Goal: Use online tool/utility: Utilize a website feature to perform a specific function

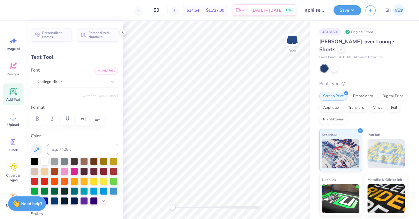
type input "2.01"
type input "0.77"
type input "5.64"
type input "3.36"
type input "1.62"
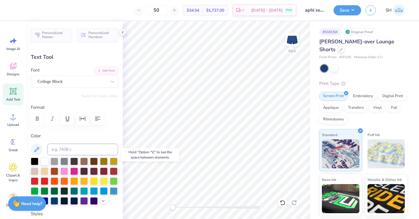
type input "4.11"
type input "-16.5"
type input "1.96"
type input "0.95"
type input "4.78"
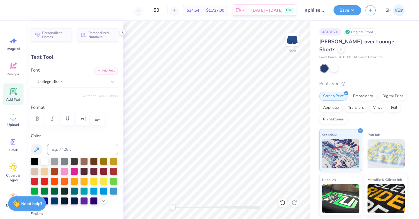
type input "2.86"
type input "1.37"
type input "4.92"
type input "1.75"
type input "0.83"
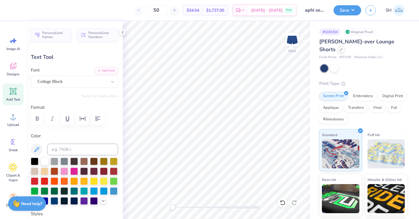
type input "5.46"
type input "1.96"
type input "0.95"
type input "4.78"
type input "1.75"
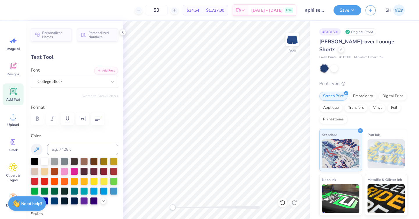
type input "0.83"
type input "5.46"
type input "0.0"
type input "4.99"
type input "0.0"
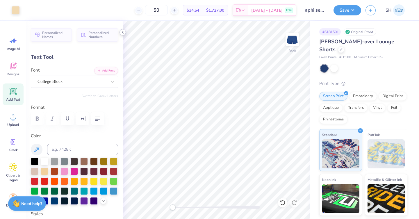
click at [124, 32] on icon at bounding box center [122, 32] width 5 height 5
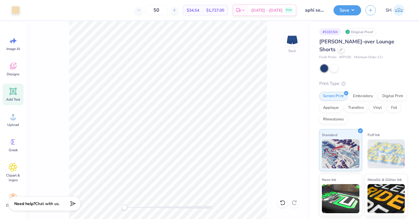
type input "1.96"
type input "0.95"
type input "4.51"
type input "-16.5"
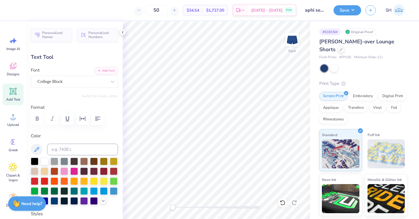
type input "2.77"
type input "1.33"
type input "4.37"
type input "1.75"
type input "0.83"
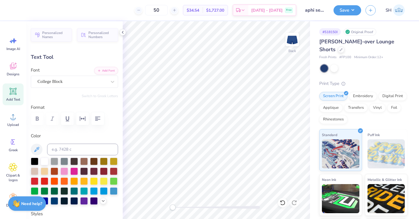
type input "4.99"
type input "2.80"
type input "1.34"
type input "5.00"
type input "0.0"
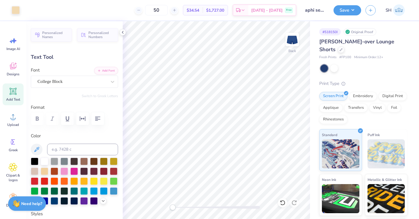
type input "2.01"
type input "0.77"
type input "5.51"
type input "12.4"
type input "3.02"
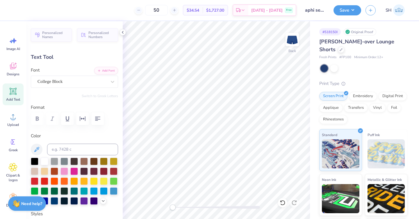
type input "1.16"
type input "5.33"
type input "0.0"
click at [124, 34] on icon at bounding box center [122, 32] width 5 height 5
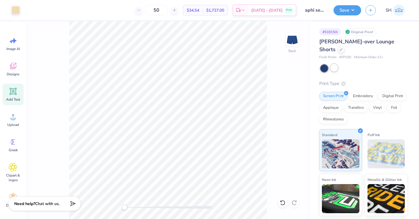
click at [284, 66] on div at bounding box center [334, 68] width 8 height 8
click at [284, 67] on div at bounding box center [324, 69] width 8 height 8
click at [284, 68] on div at bounding box center [334, 68] width 8 height 8
click at [284, 12] on button "Save" at bounding box center [347, 9] width 28 height 10
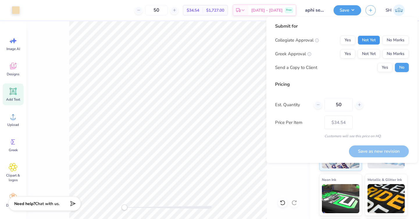
click at [284, 42] on button "Not Yet" at bounding box center [368, 39] width 22 height 9
click at [284, 53] on button "Not Yet" at bounding box center [368, 53] width 22 height 9
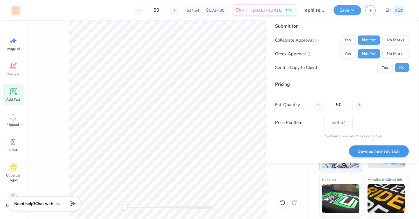
click at [284, 147] on button "Save as new revision" at bounding box center [379, 151] width 60 height 12
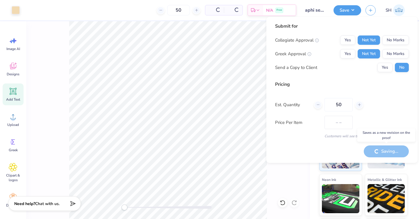
type input "$34.54"
